Goal: Information Seeking & Learning: Find specific fact

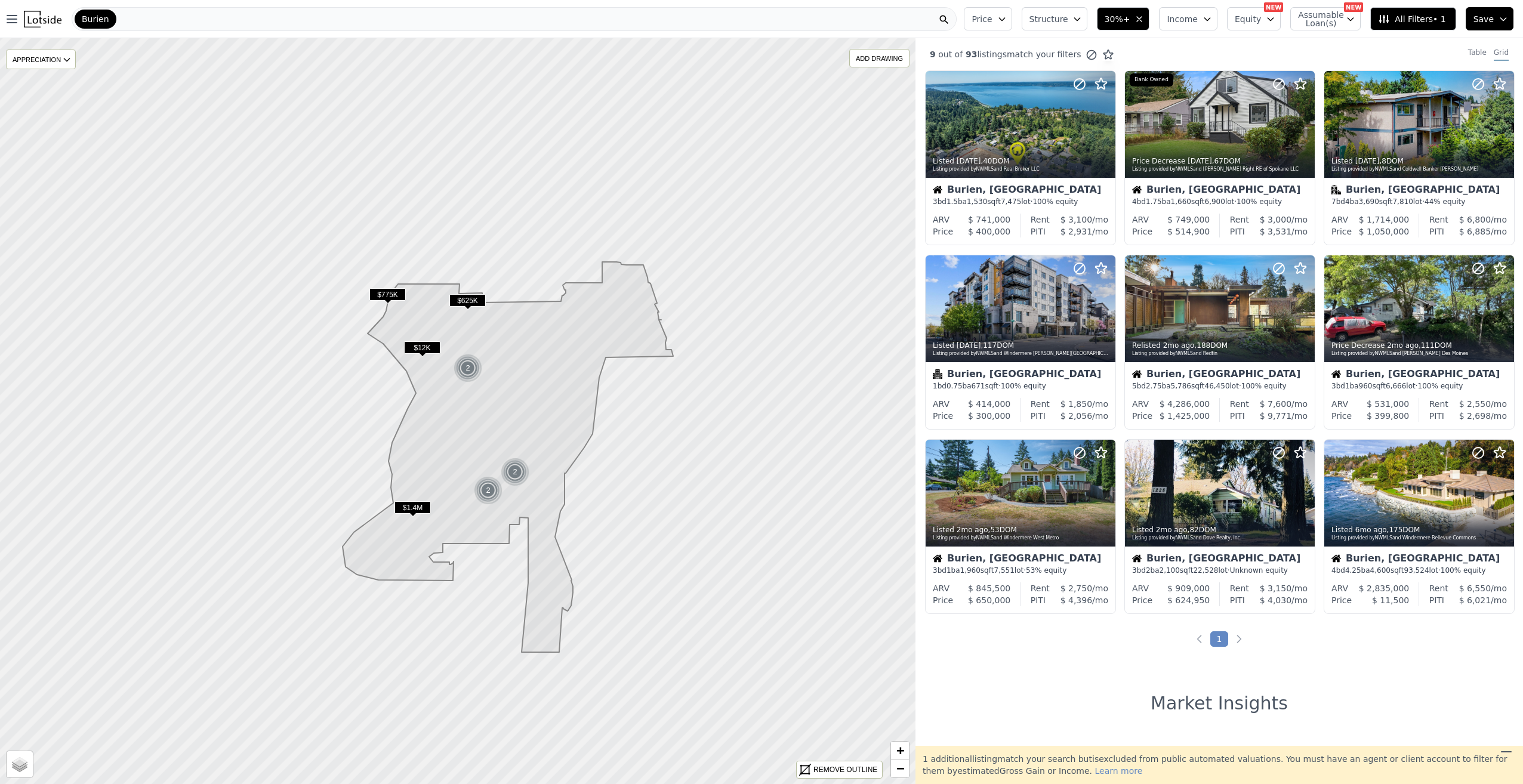
click at [119, 19] on div "Burien" at bounding box center [514, 19] width 885 height 24
click at [1144, 21] on icon "button" at bounding box center [1139, 19] width 9 height 9
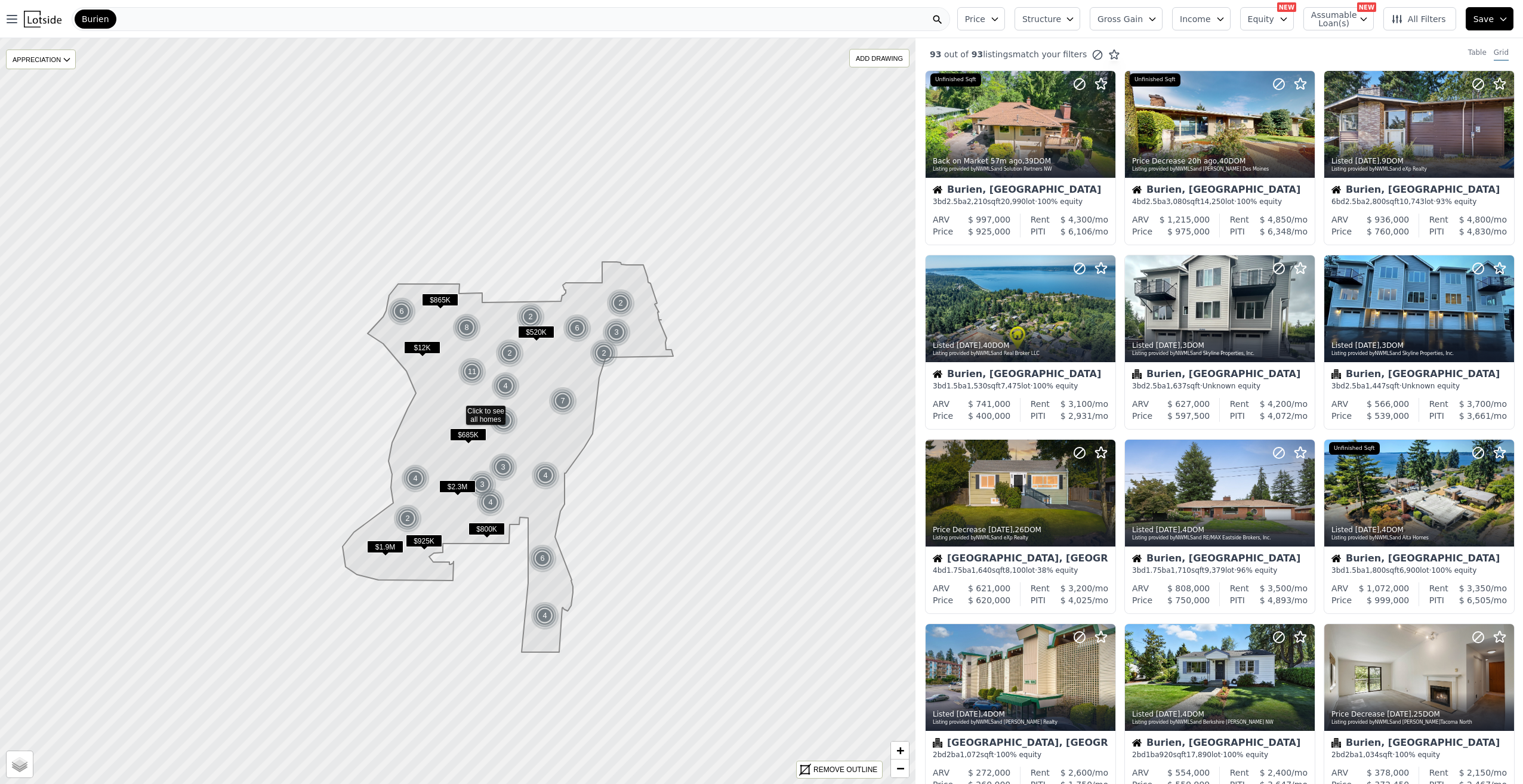
click at [1335, 21] on span "Assumable Loan(s)" at bounding box center [1330, 19] width 38 height 17
click at [1323, 42] on input "Has Assumable Loan(s)" at bounding box center [1318, 42] width 9 height 9
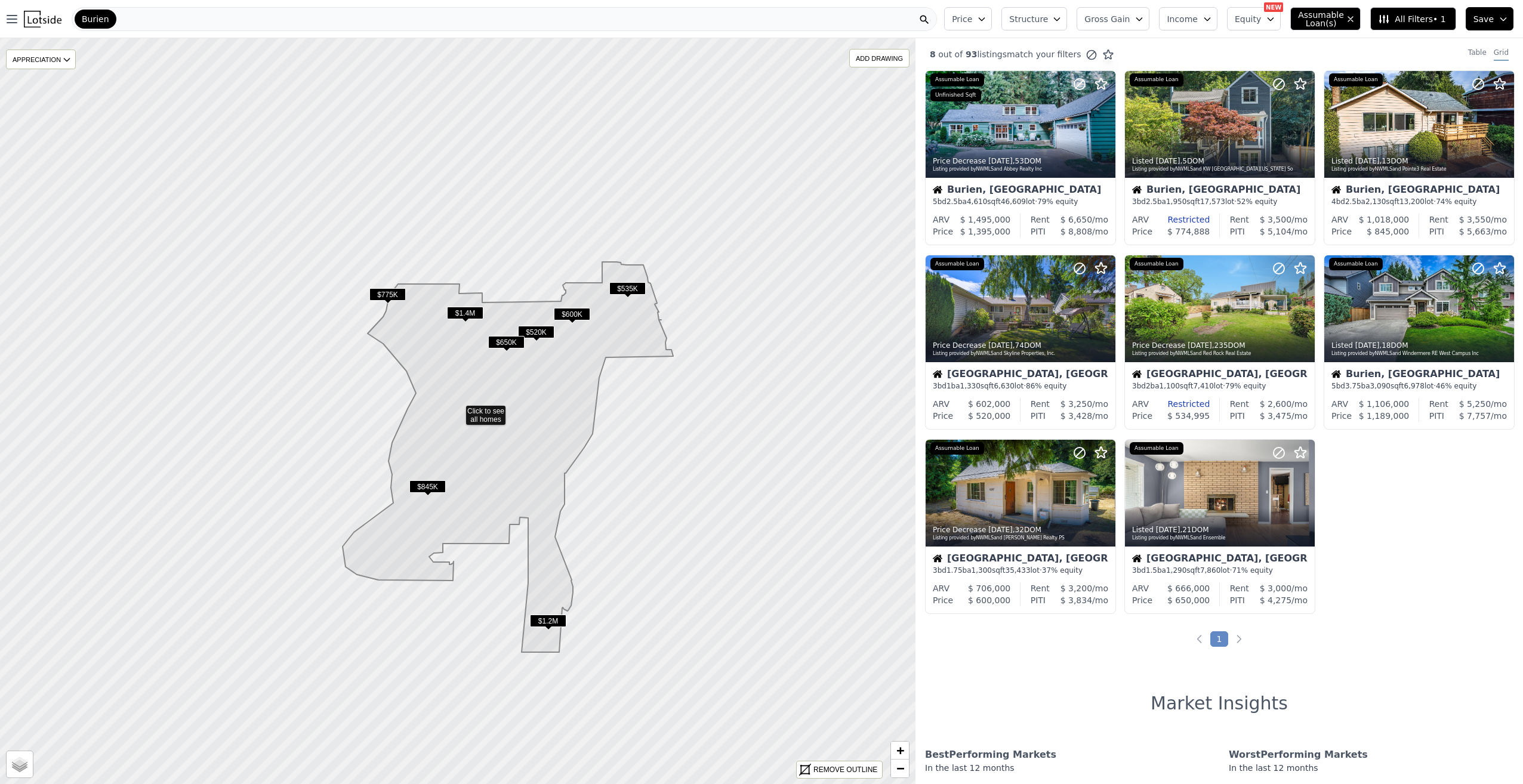
click at [1048, 19] on span "Structure" at bounding box center [1028, 19] width 38 height 12
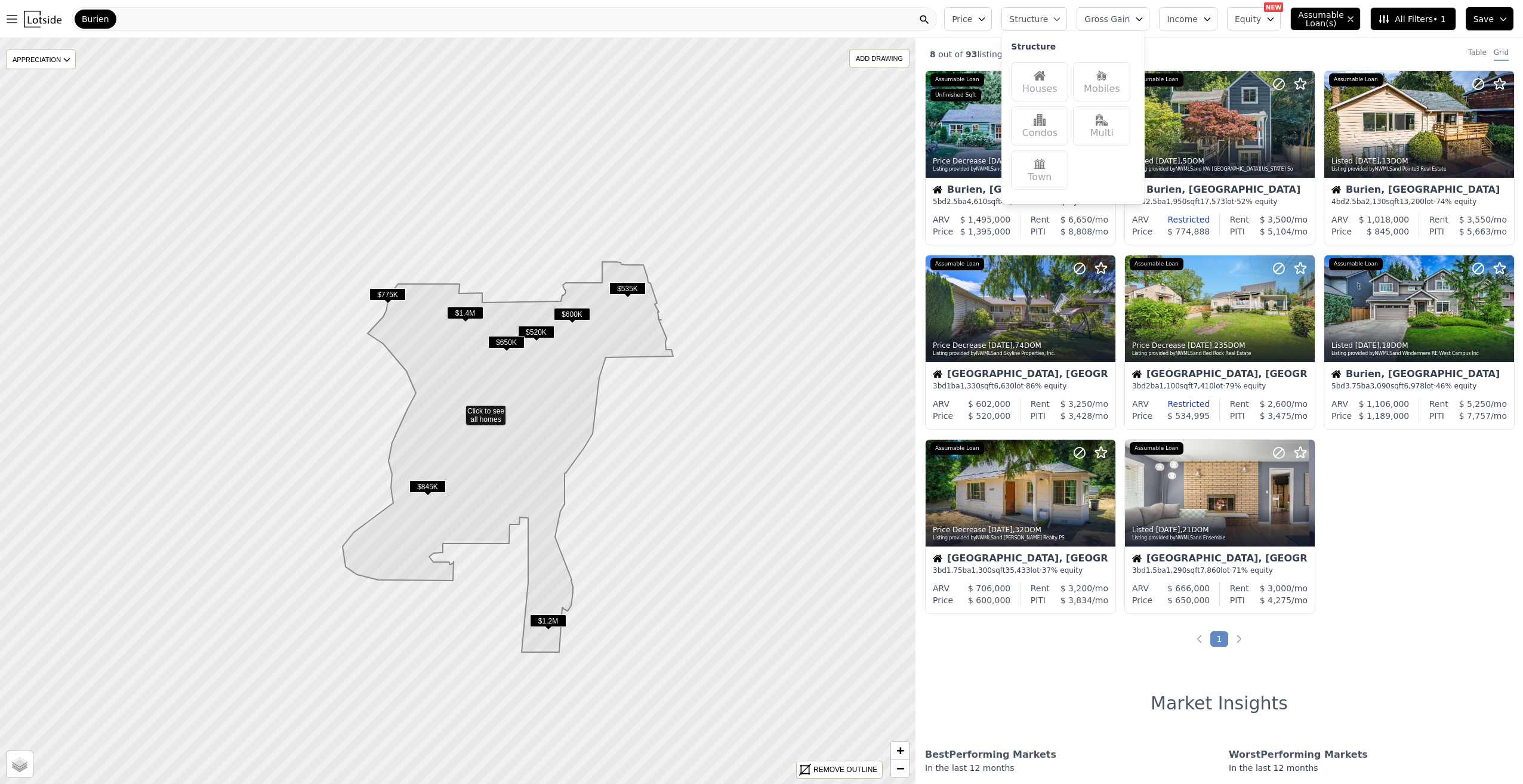
click at [1045, 77] on img at bounding box center [1039, 75] width 12 height 12
click at [859, 18] on div "Burien" at bounding box center [505, 19] width 865 height 24
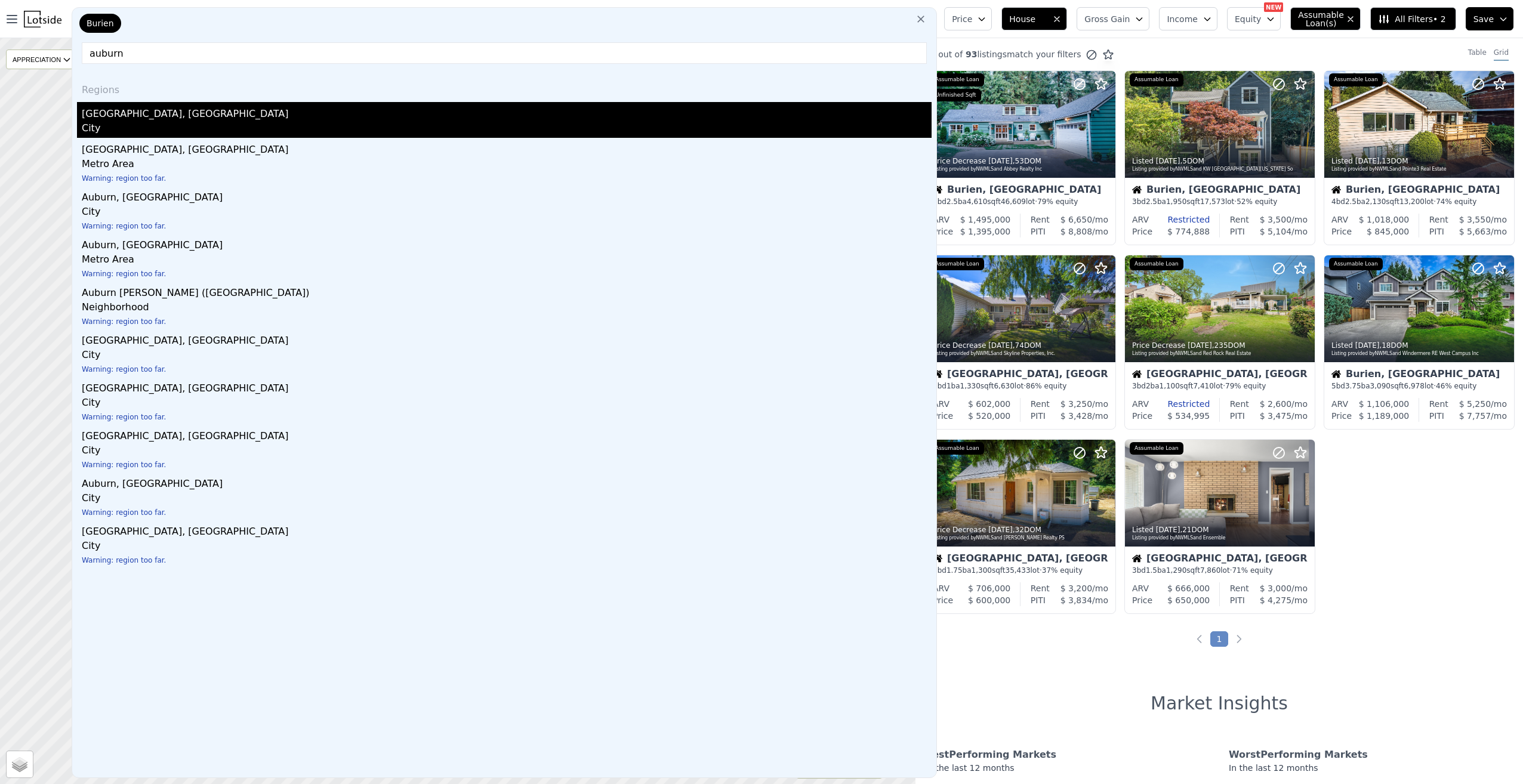
type input "auburn"
click at [135, 112] on div "[GEOGRAPHIC_DATA], [GEOGRAPHIC_DATA]" at bounding box center [506, 111] width 850 height 19
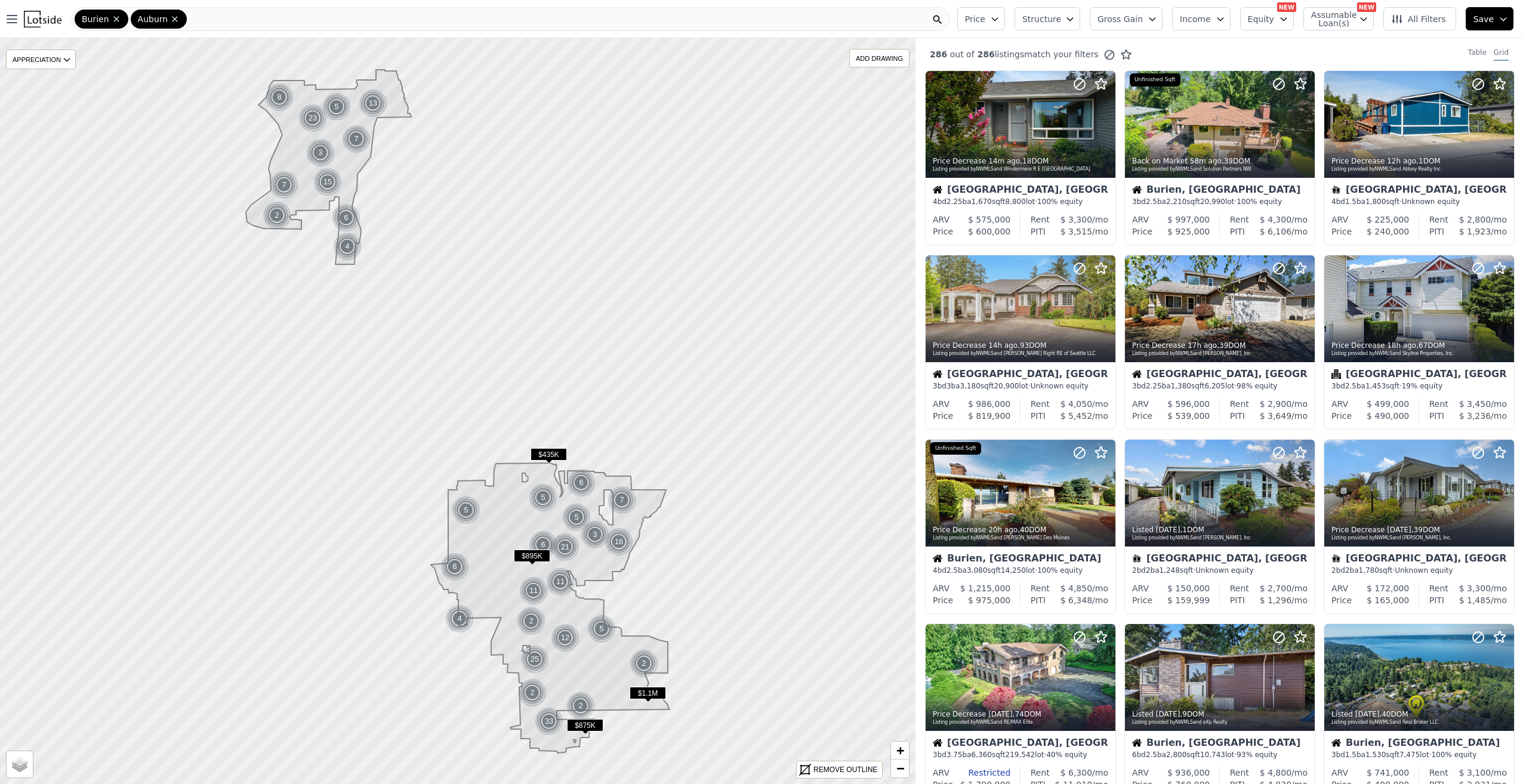
click at [1369, 21] on icon "button" at bounding box center [1364, 19] width 9 height 9
click at [1323, 44] on input "Has Assumable Loan(s)" at bounding box center [1318, 42] width 9 height 9
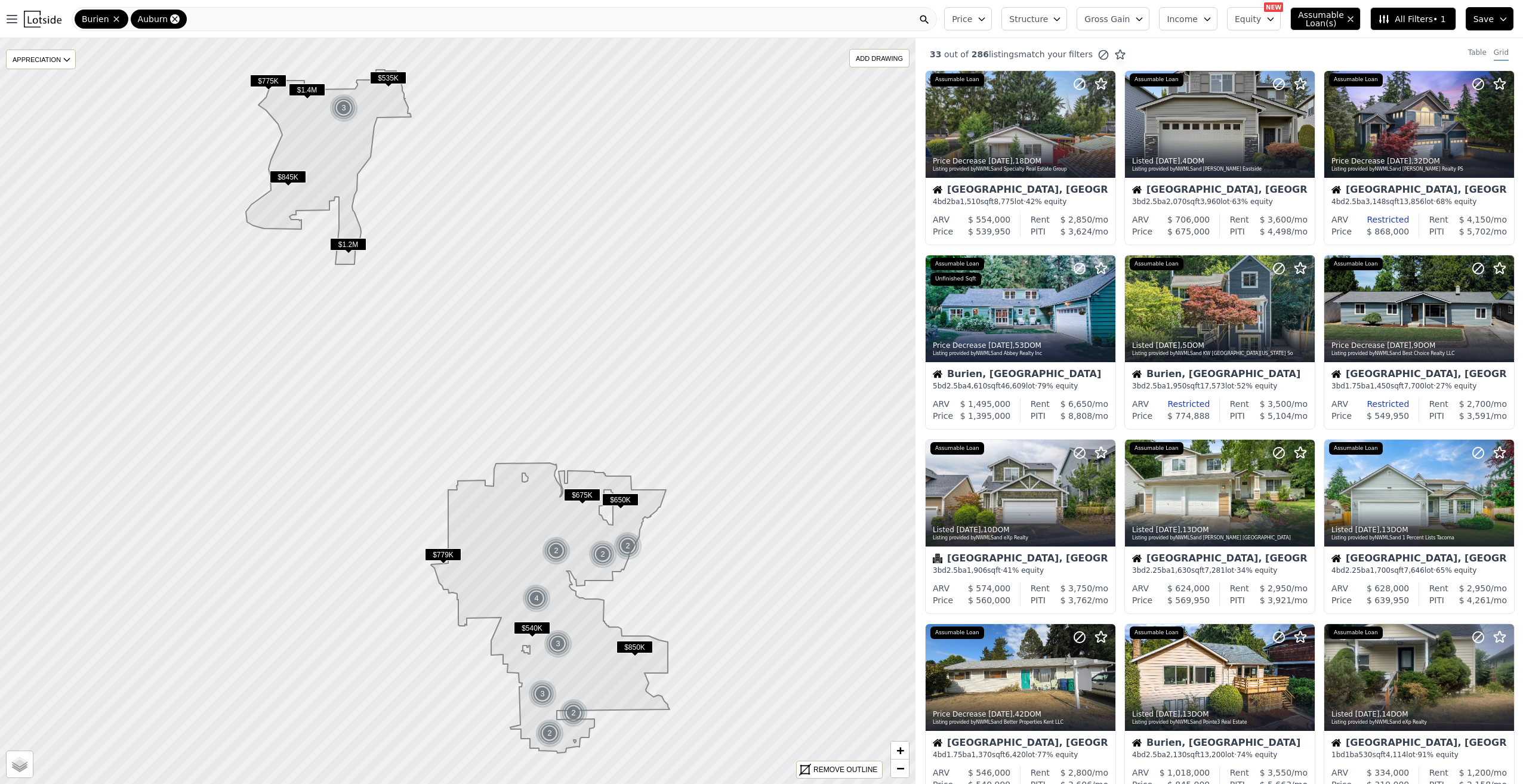
click at [171, 16] on icon at bounding box center [175, 19] width 9 height 9
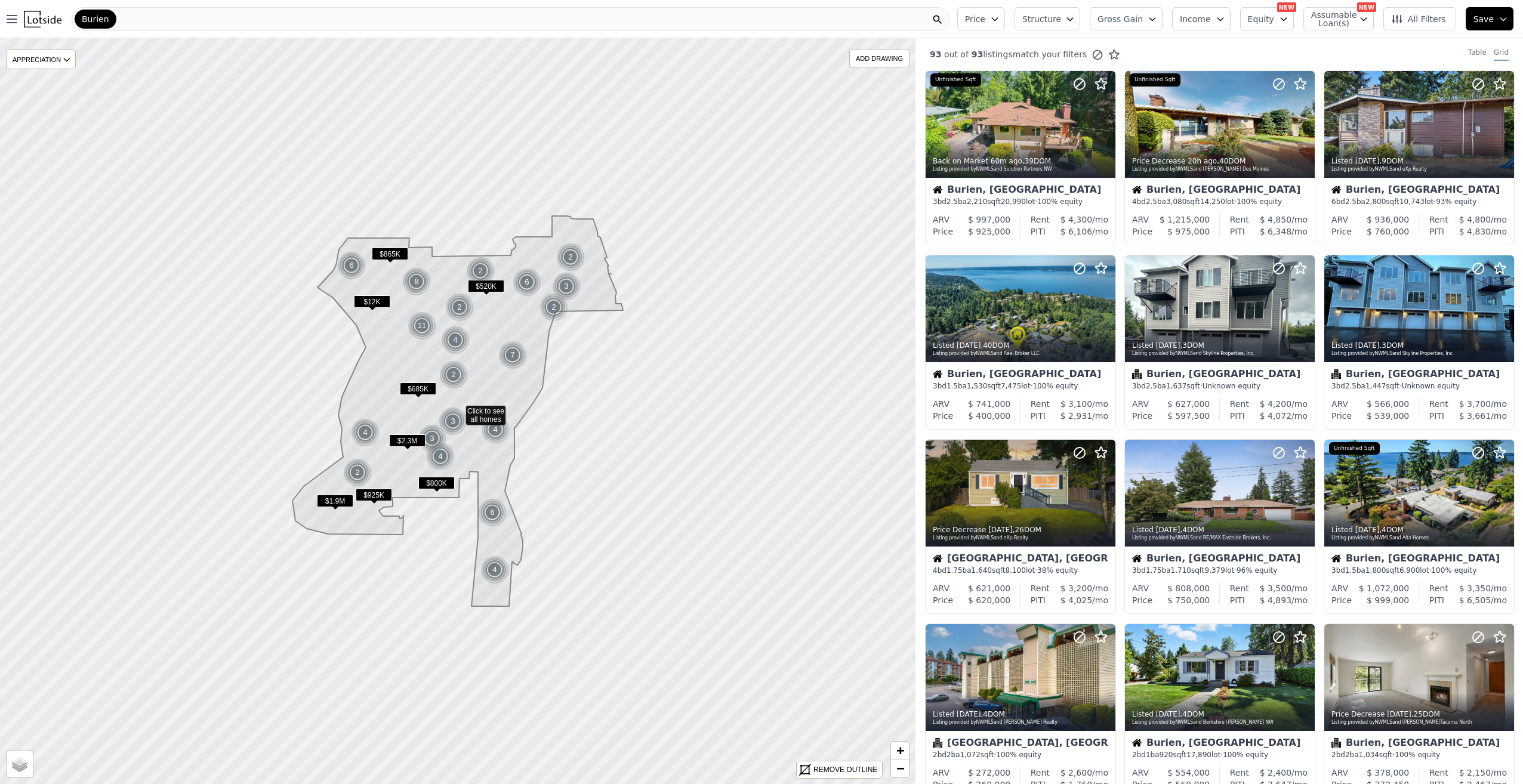
click at [101, 13] on span "Burien" at bounding box center [95, 19] width 28 height 12
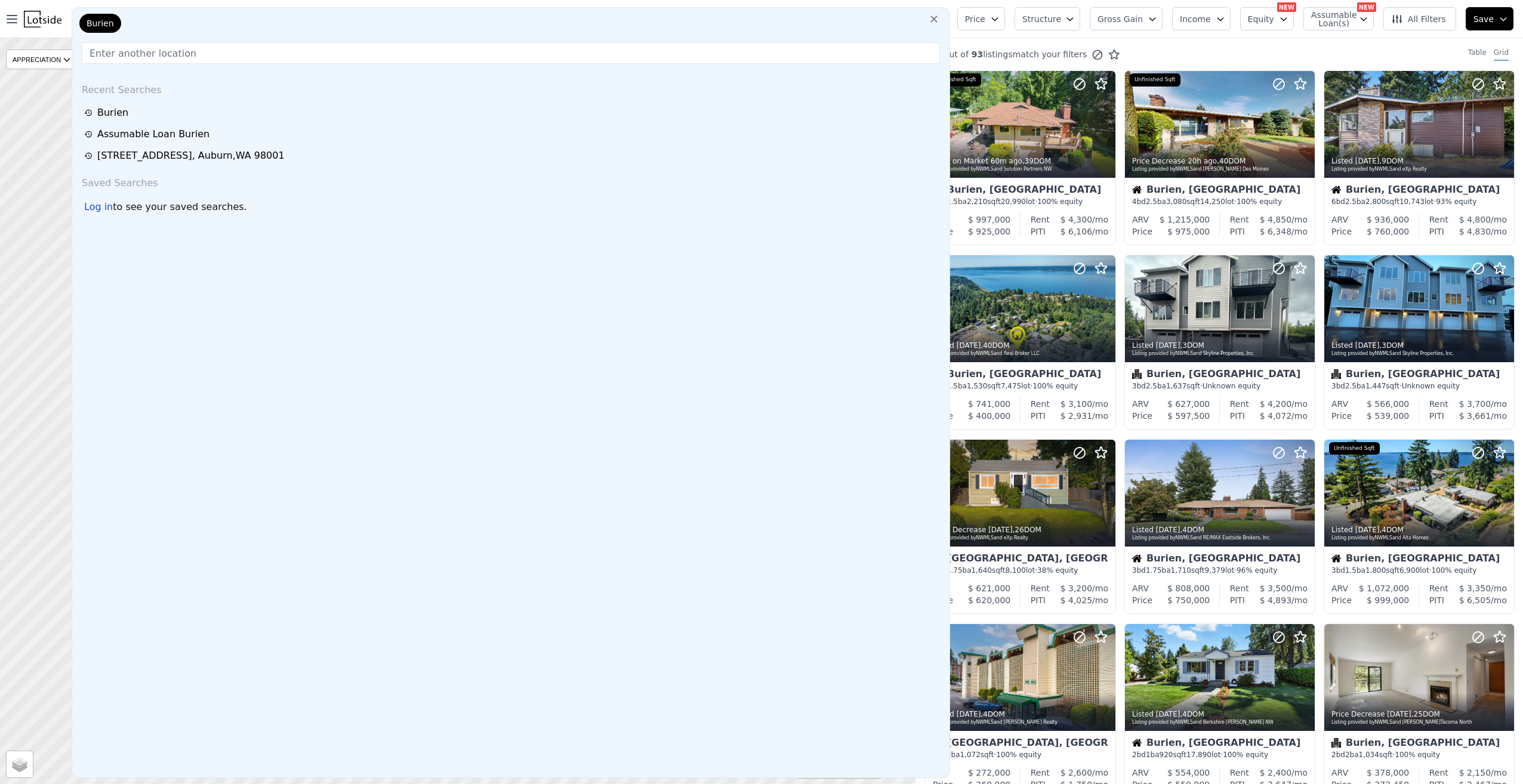
click at [940, 17] on icon at bounding box center [934, 19] width 12 height 12
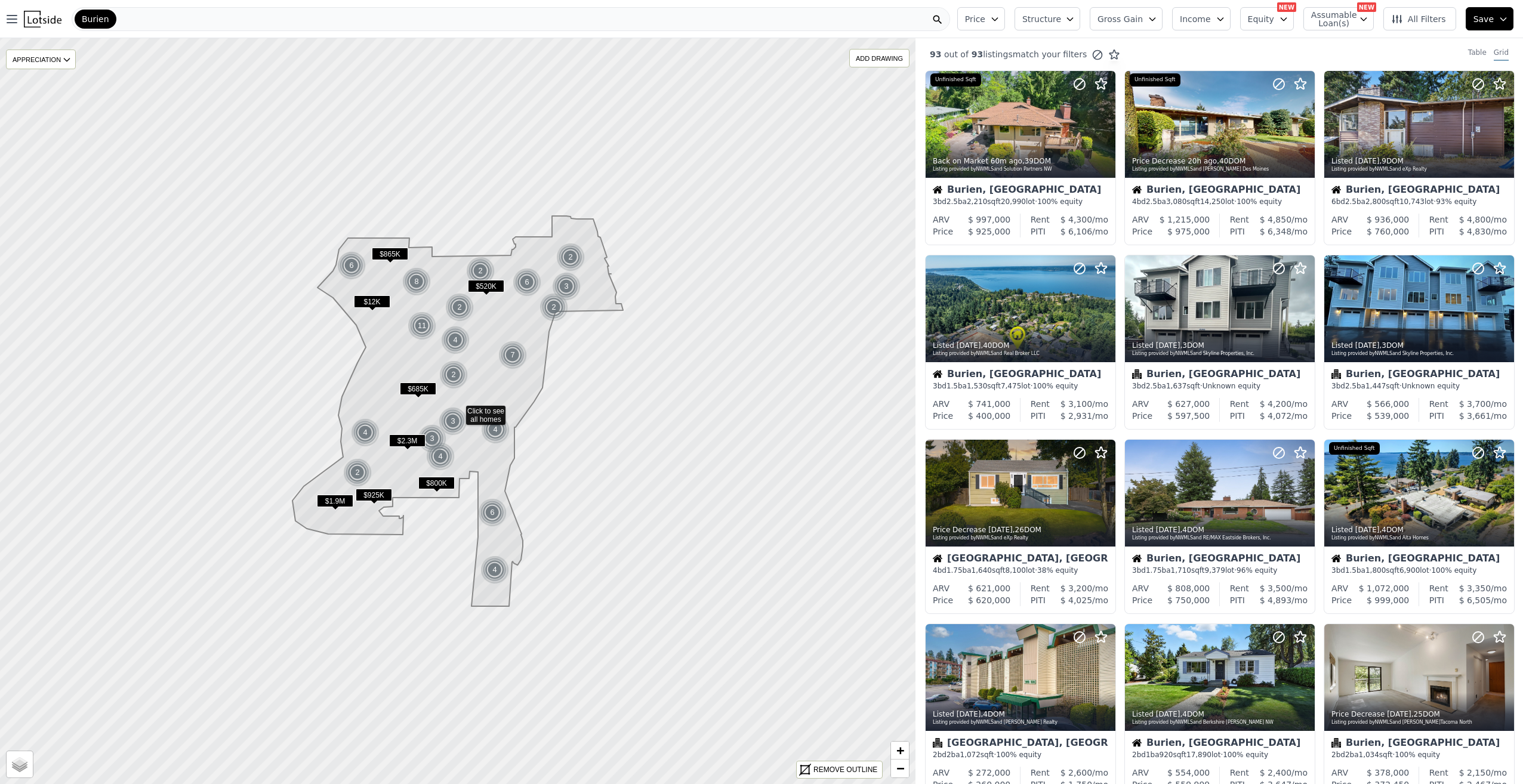
click at [172, 13] on div "Burien" at bounding box center [511, 19] width 879 height 24
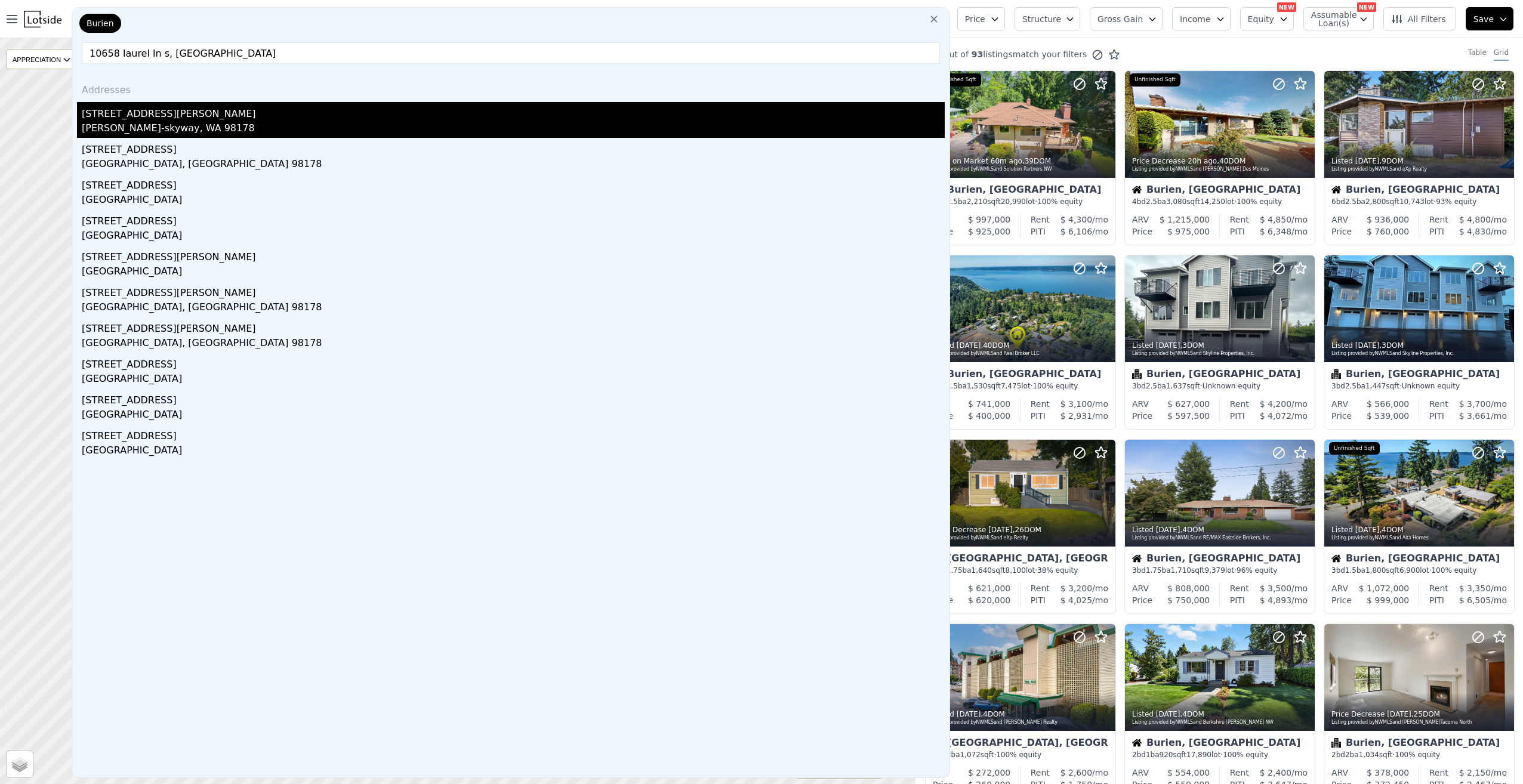
type input "10658 laurel ln s, [GEOGRAPHIC_DATA]"
click at [187, 119] on div "[STREET_ADDRESS][PERSON_NAME]" at bounding box center [512, 111] width 863 height 19
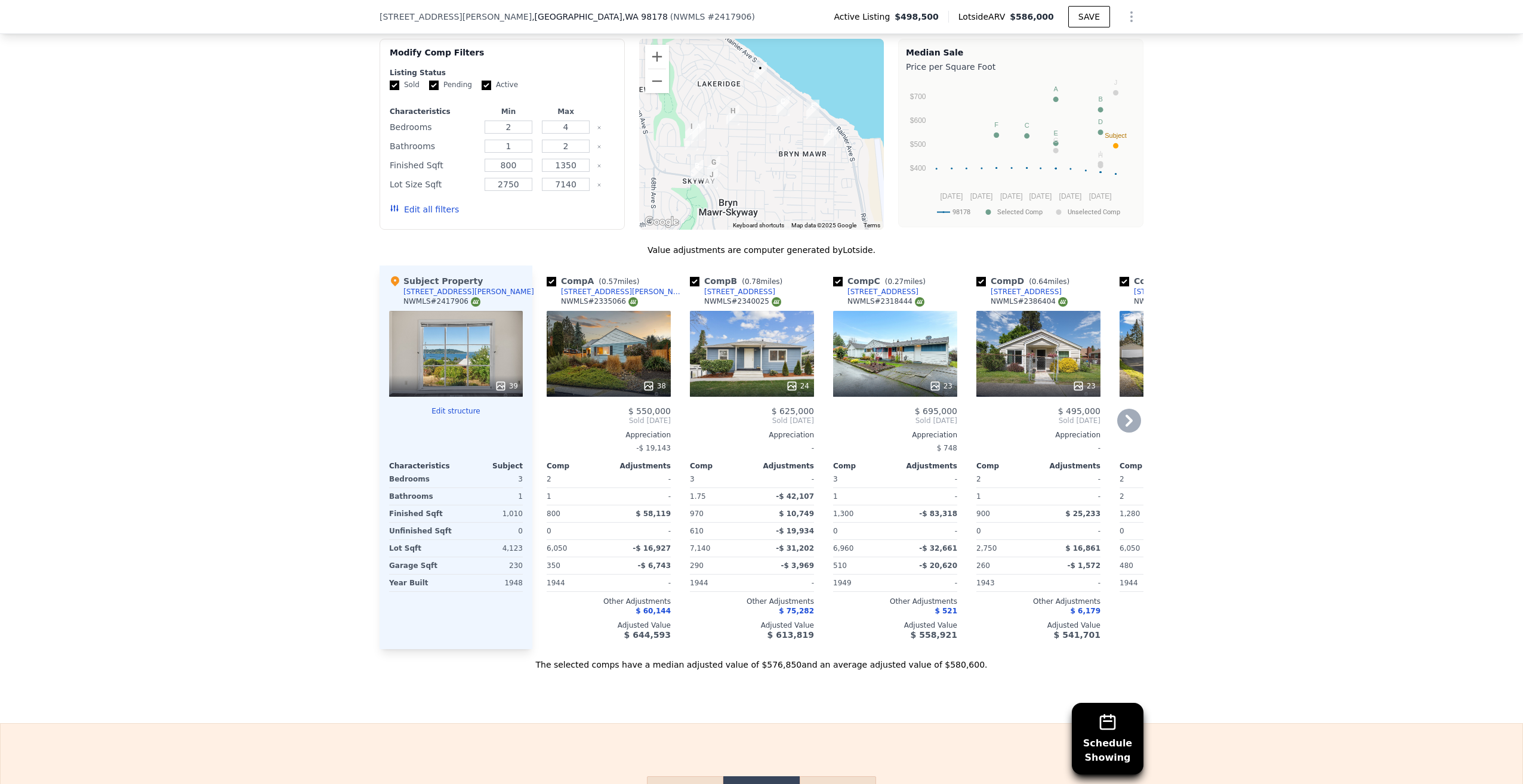
scroll to position [890, 0]
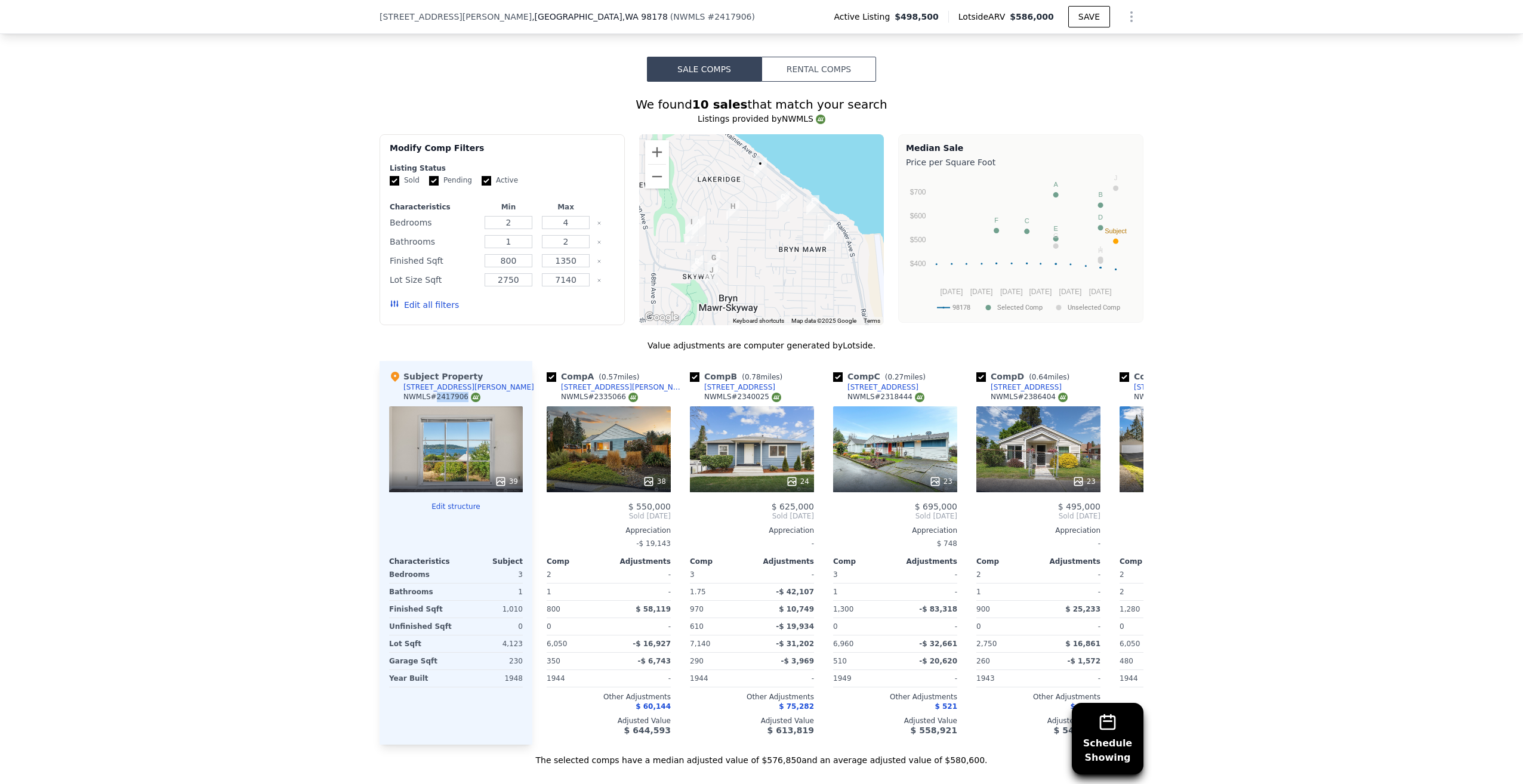
drag, startPoint x: 429, startPoint y: 400, endPoint x: 454, endPoint y: 403, distance: 25.2
click at [454, 402] on div "NWMLS # 2417906" at bounding box center [441, 397] width 77 height 10
copy div "2417906"
